Goal: Navigation & Orientation: Find specific page/section

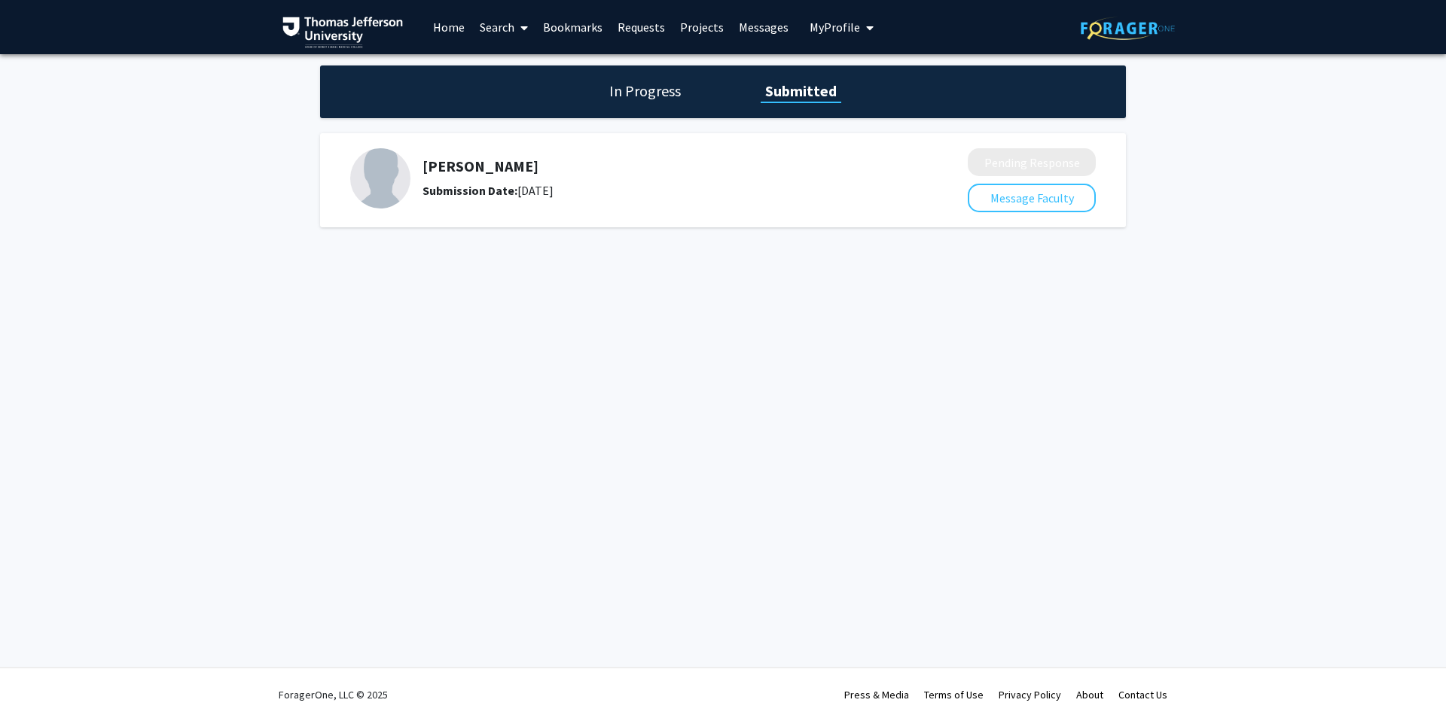
click at [631, 96] on h1 "In Progress" at bounding box center [645, 91] width 81 height 21
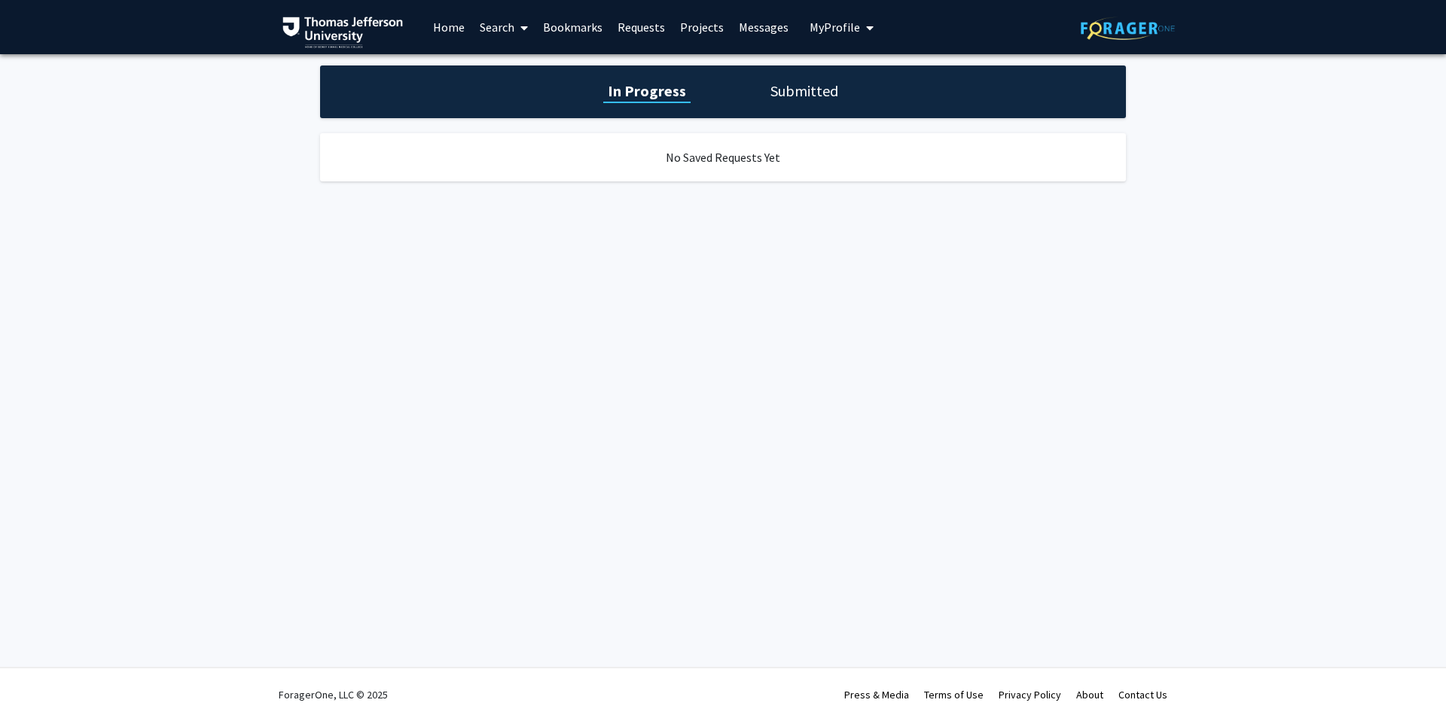
click at [580, 17] on link "Bookmarks" at bounding box center [572, 27] width 75 height 53
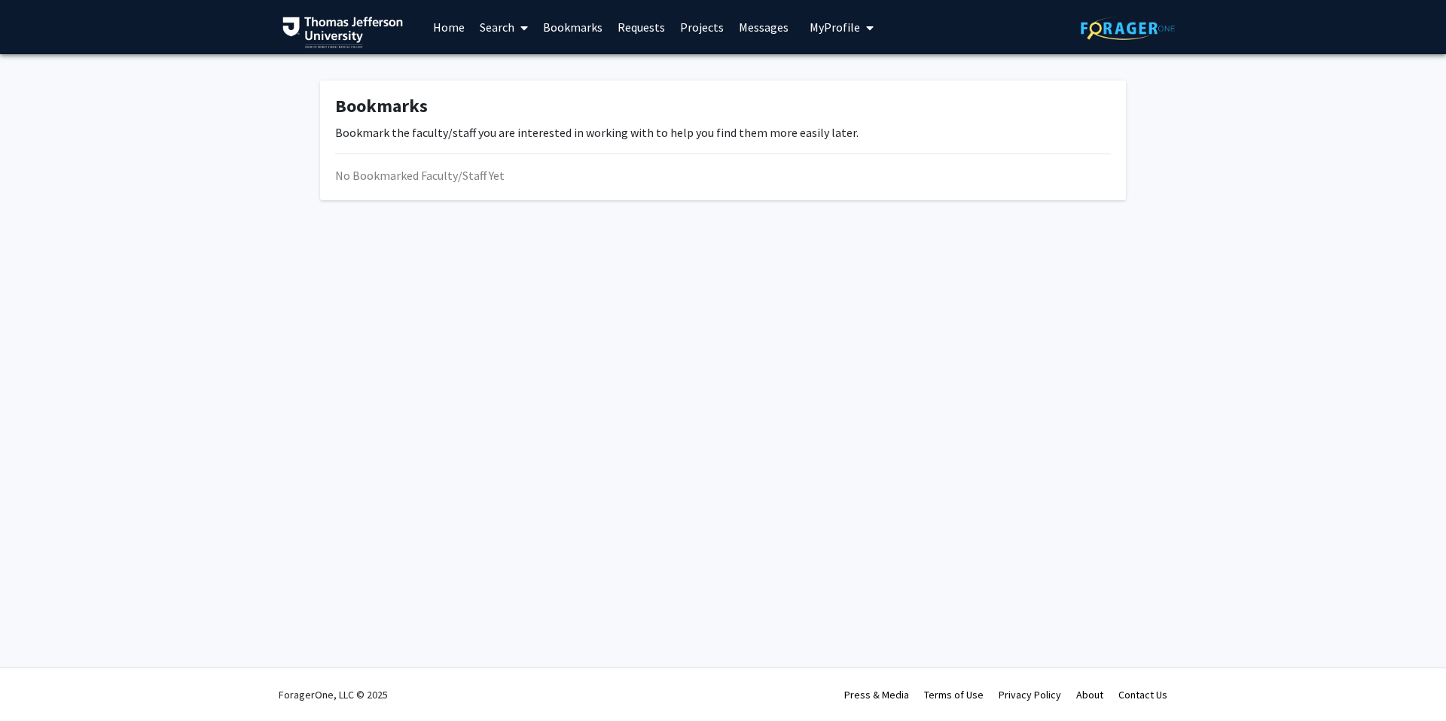
click at [585, 36] on link "Bookmarks" at bounding box center [572, 27] width 75 height 53
click at [581, 24] on link "Bookmarks" at bounding box center [572, 27] width 75 height 53
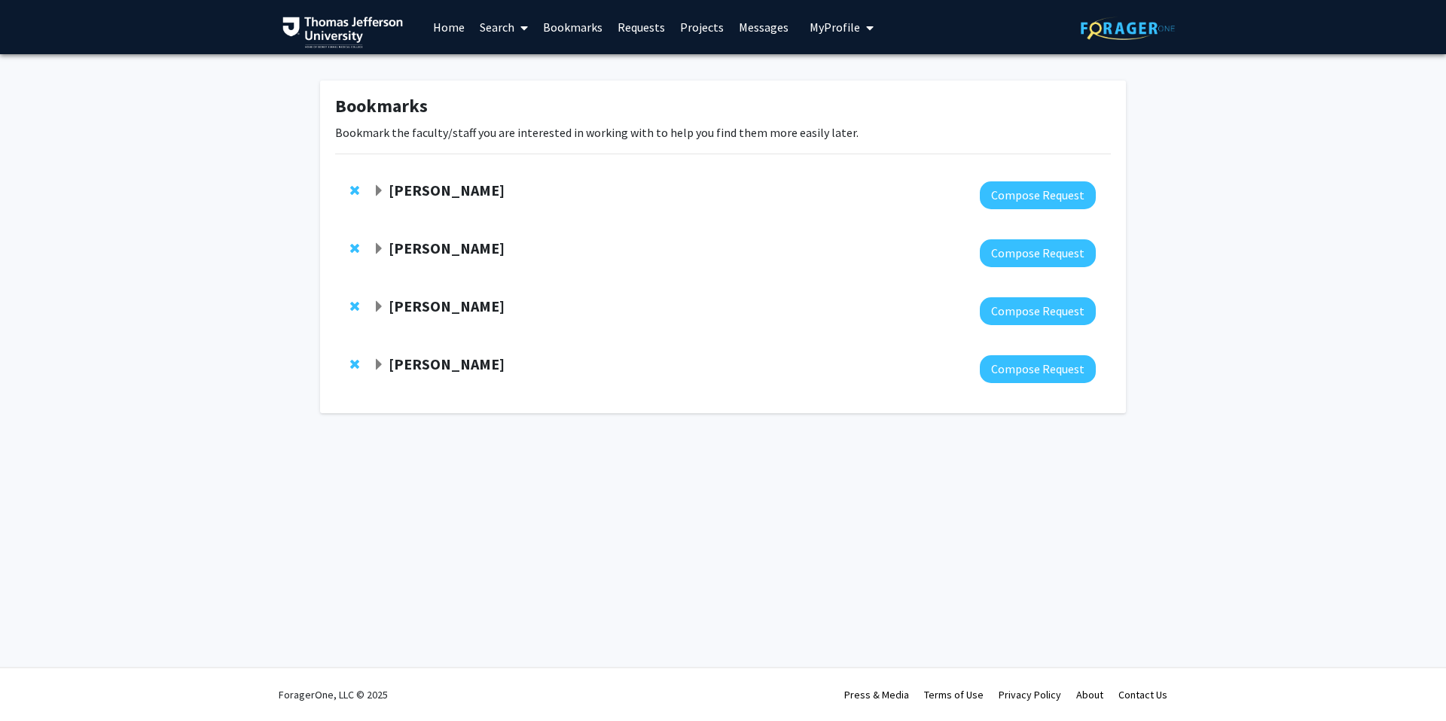
click at [373, 255] on span "Expand Theresa Freeman Bookmark" at bounding box center [379, 249] width 12 height 12
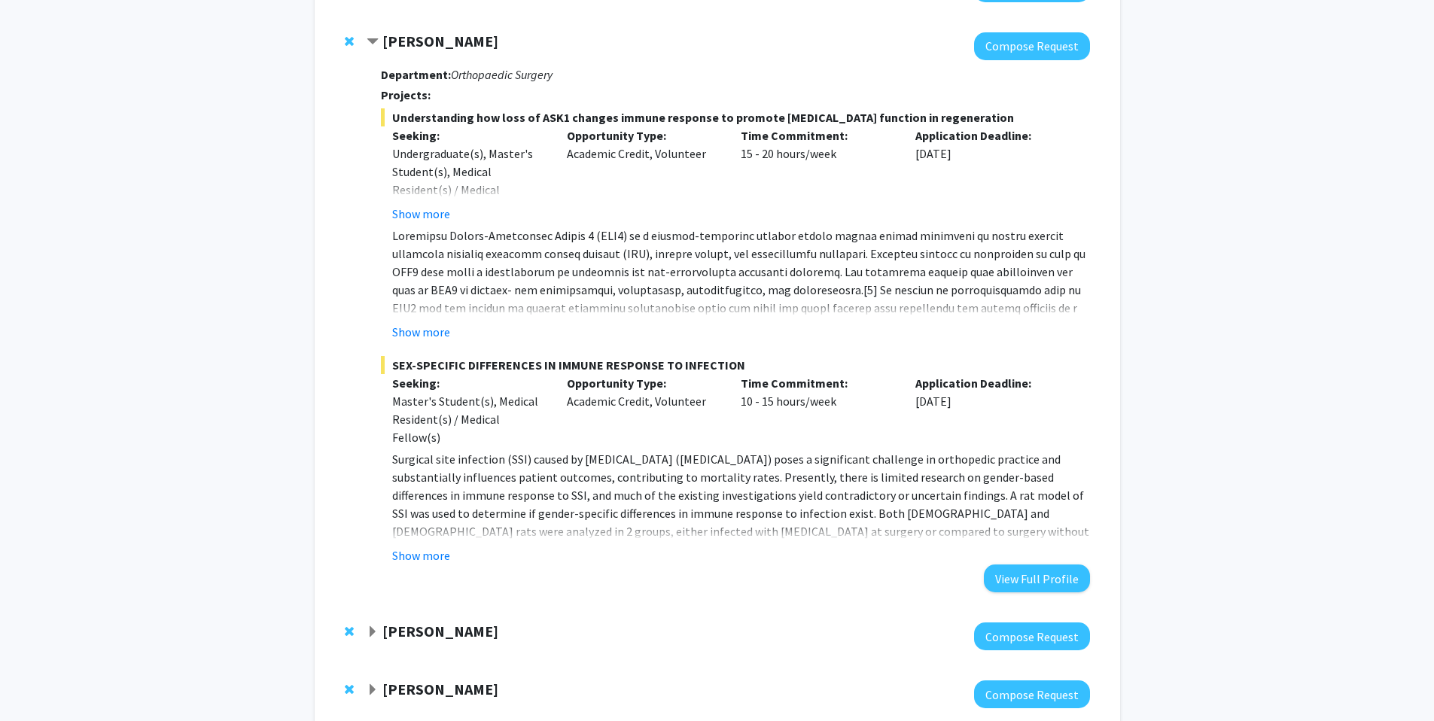
scroll to position [303, 0]
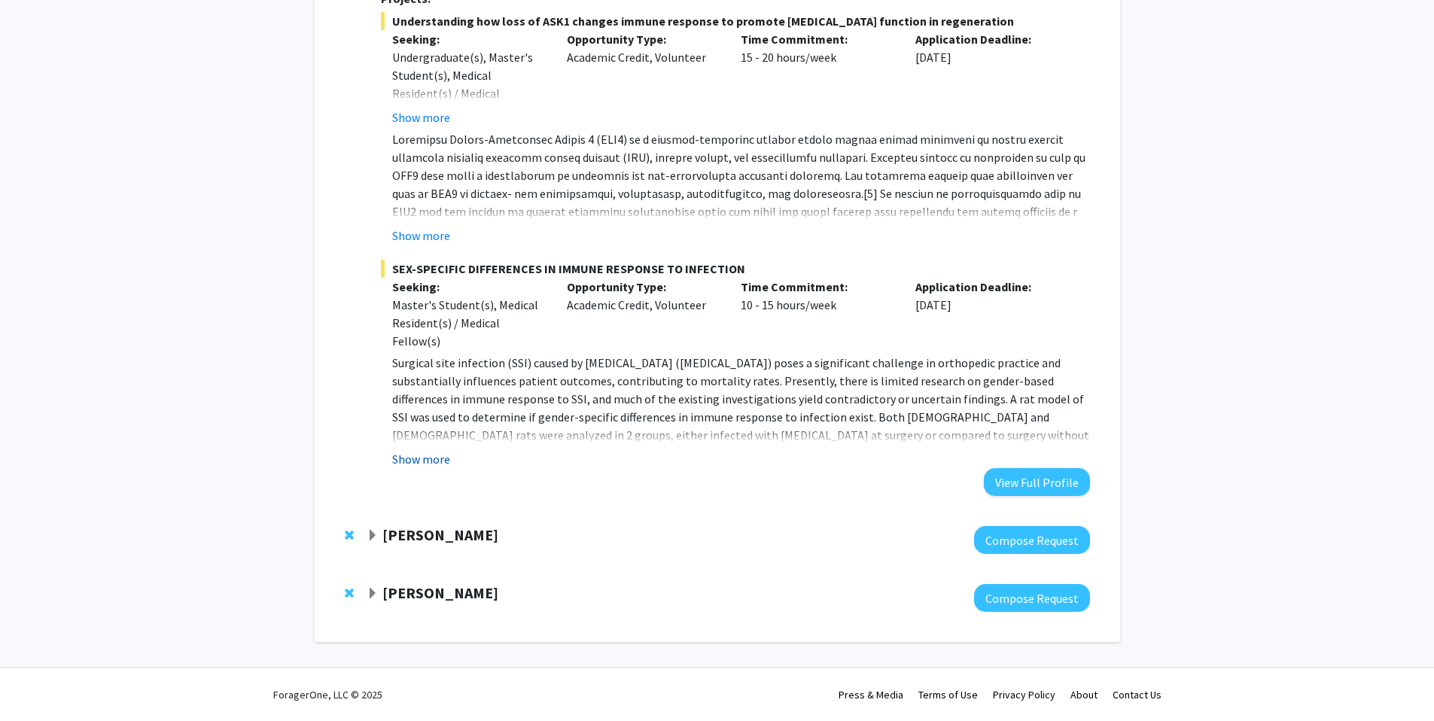
click at [434, 460] on button "Show more" at bounding box center [421, 459] width 58 height 18
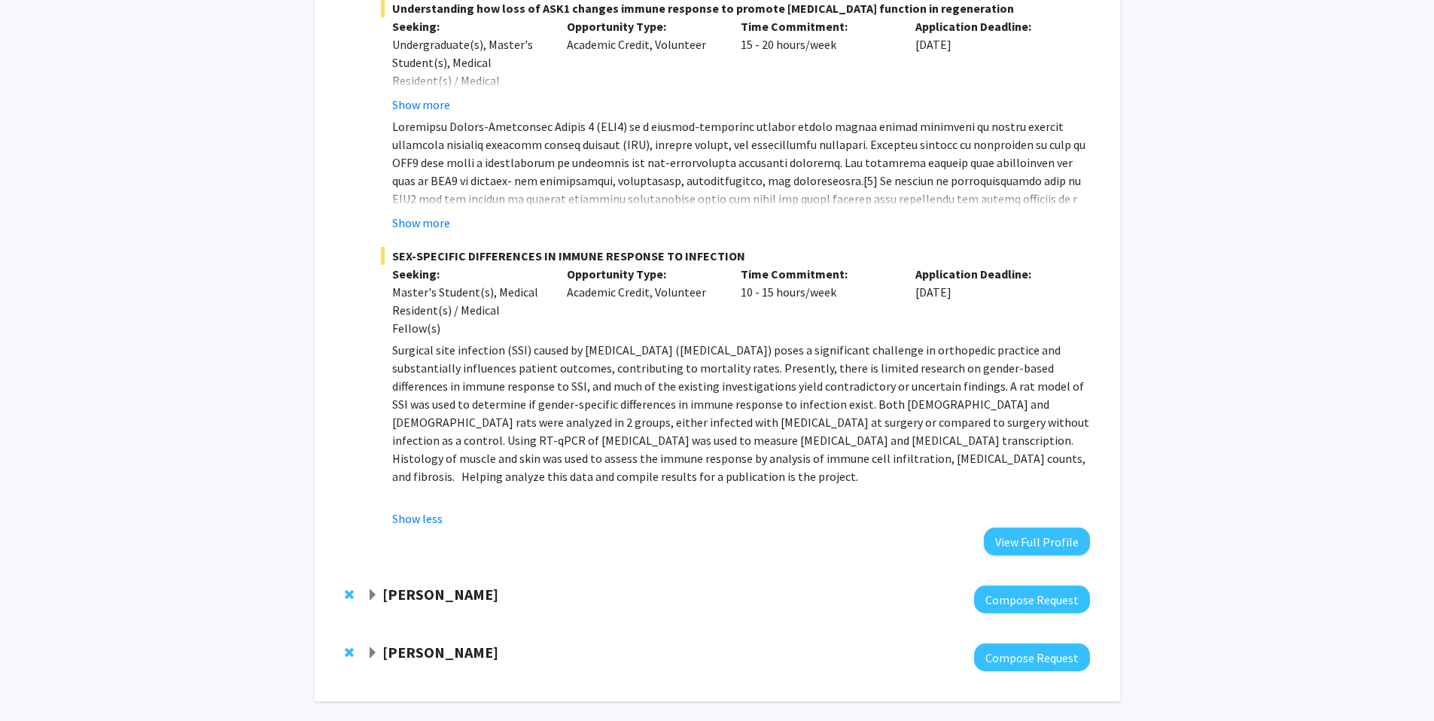
scroll to position [321, 0]
